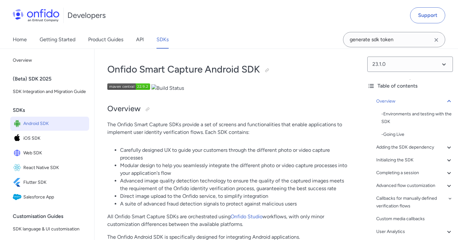
click at [48, 126] on span "Android SDK" at bounding box center [54, 123] width 63 height 9
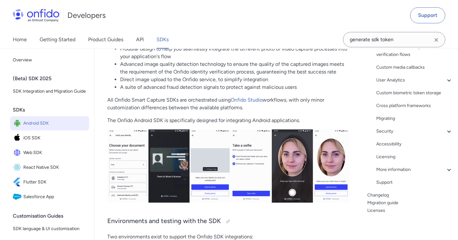
scroll to position [131, 0]
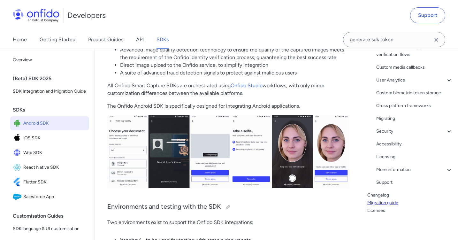
click at [393, 202] on link "Migration guide" at bounding box center [410, 203] width 86 height 8
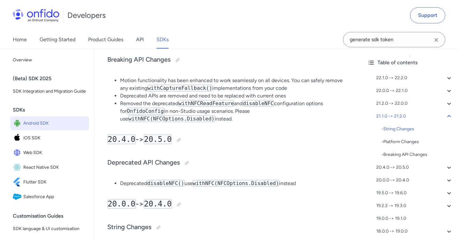
scroll to position [1213, 0]
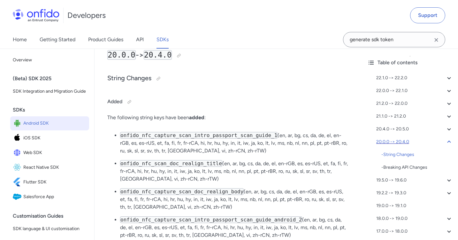
click at [399, 142] on div "20.0.0 -> 20.4.0" at bounding box center [414, 142] width 77 height 8
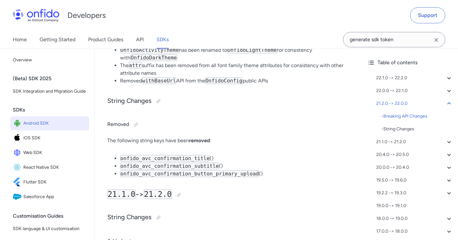
scroll to position [452, 0]
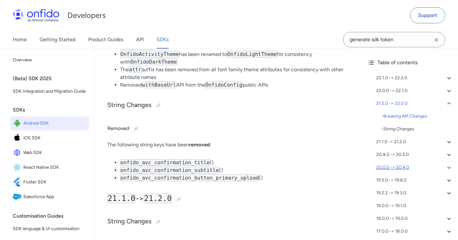
click at [405, 164] on div "20.0.0 -> 20.4.0" at bounding box center [414, 167] width 77 height 8
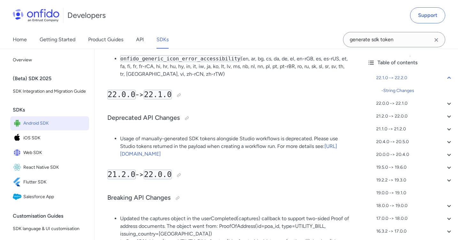
scroll to position [214, 0]
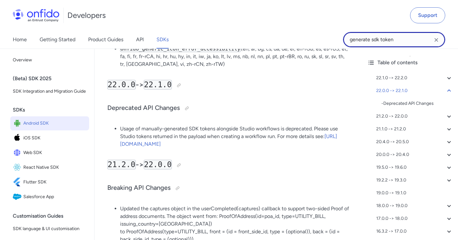
click at [412, 41] on input "generate sdk token" at bounding box center [394, 39] width 102 height 15
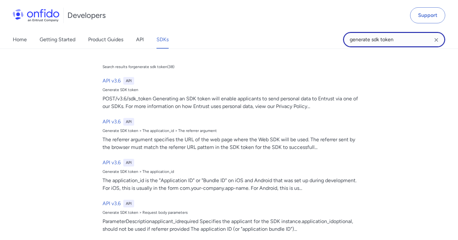
click at [412, 41] on input "generate sdk token" at bounding box center [394, 39] width 102 height 15
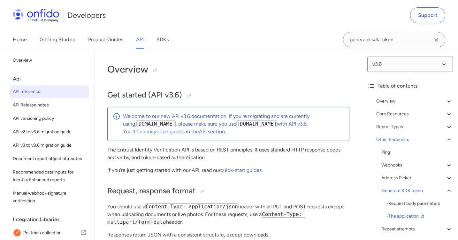
select select "bash"
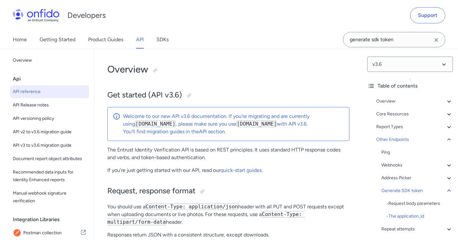
select select "bash"
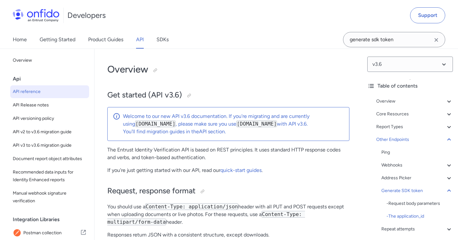
select select "bash"
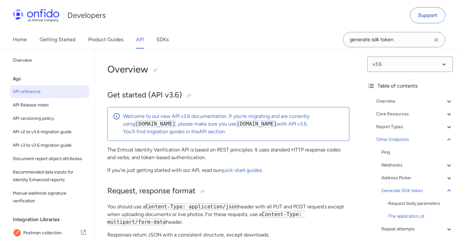
select select "bash"
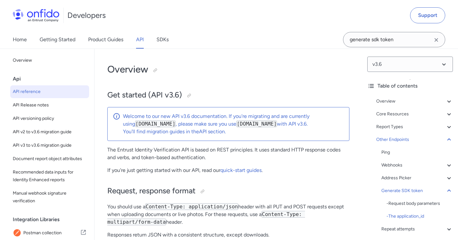
select select "bash"
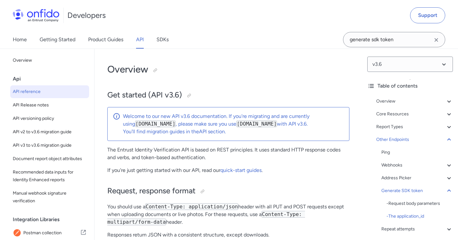
select select "bash"
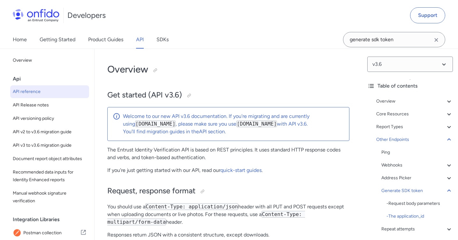
select select "bash"
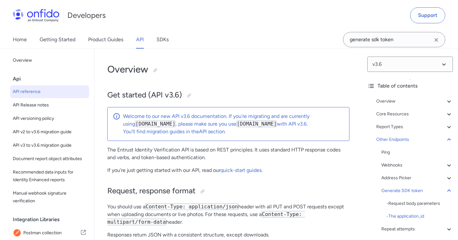
select select "bash"
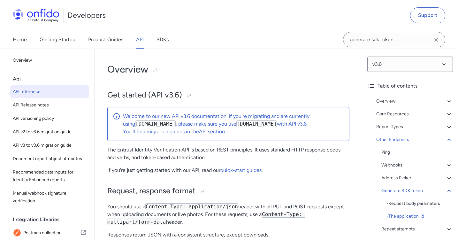
select select "bash"
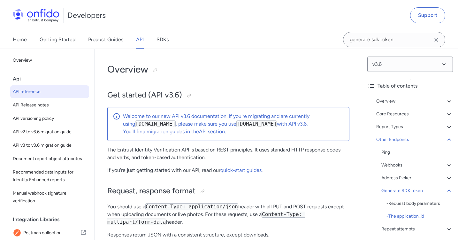
select select "bash"
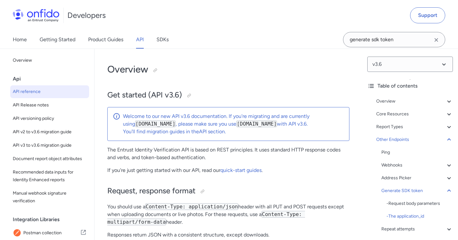
select select "bash"
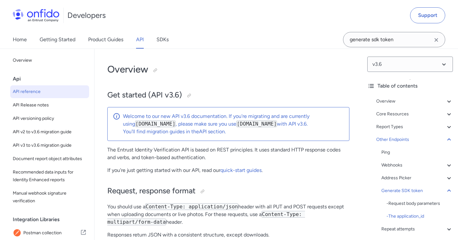
select select "bash"
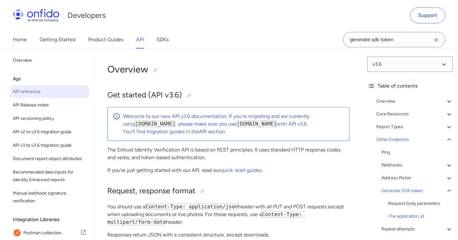
select select "bash"
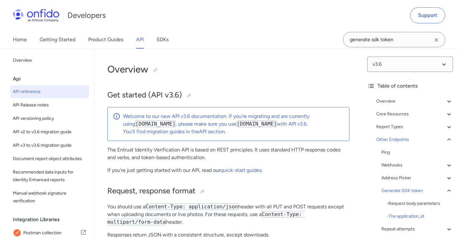
select select "bash"
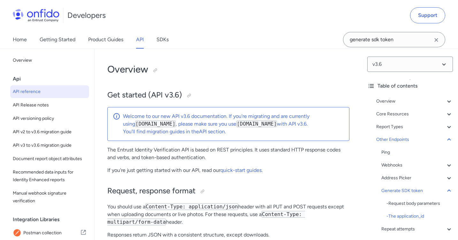
select select "bash"
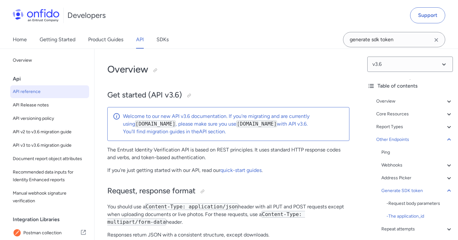
select select "bash"
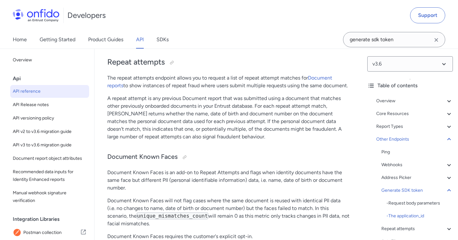
scroll to position [68005, 0]
